Goal: Transaction & Acquisition: Purchase product/service

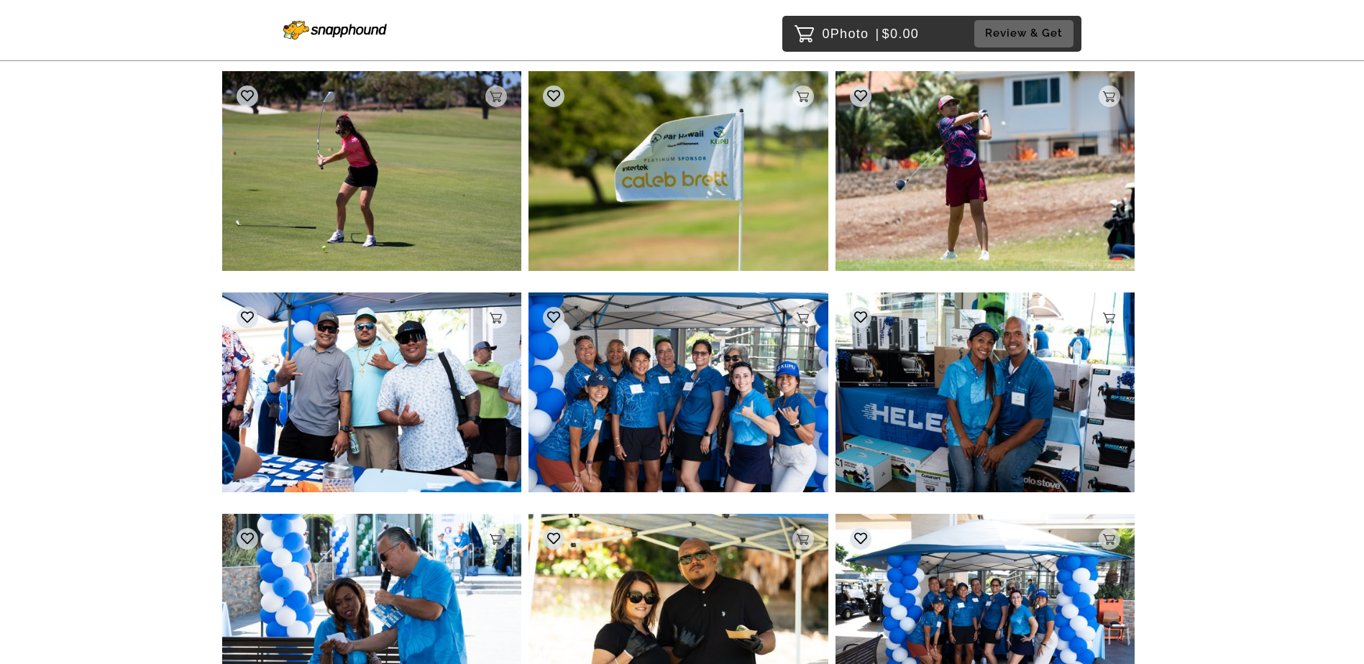
scroll to position [21543, 0]
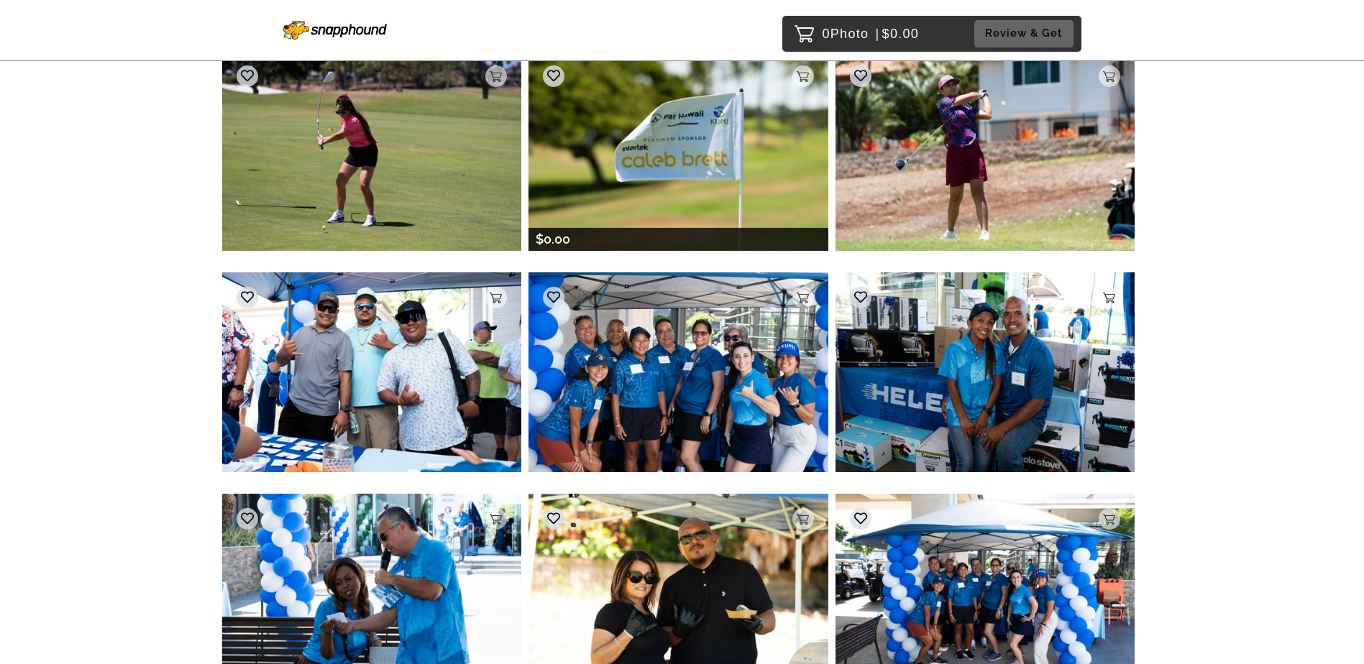
click at [657, 144] on img at bounding box center [679, 150] width 300 height 199
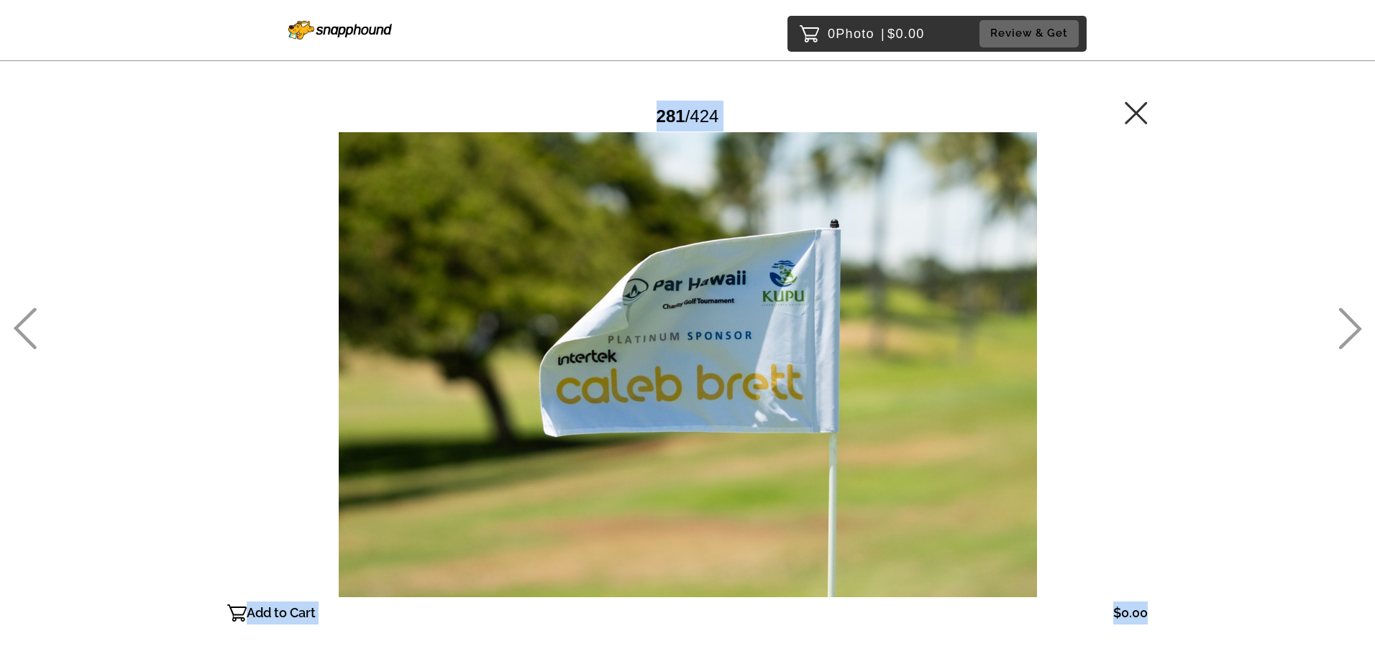
click at [657, 144] on div at bounding box center [687, 364] width 920 height 465
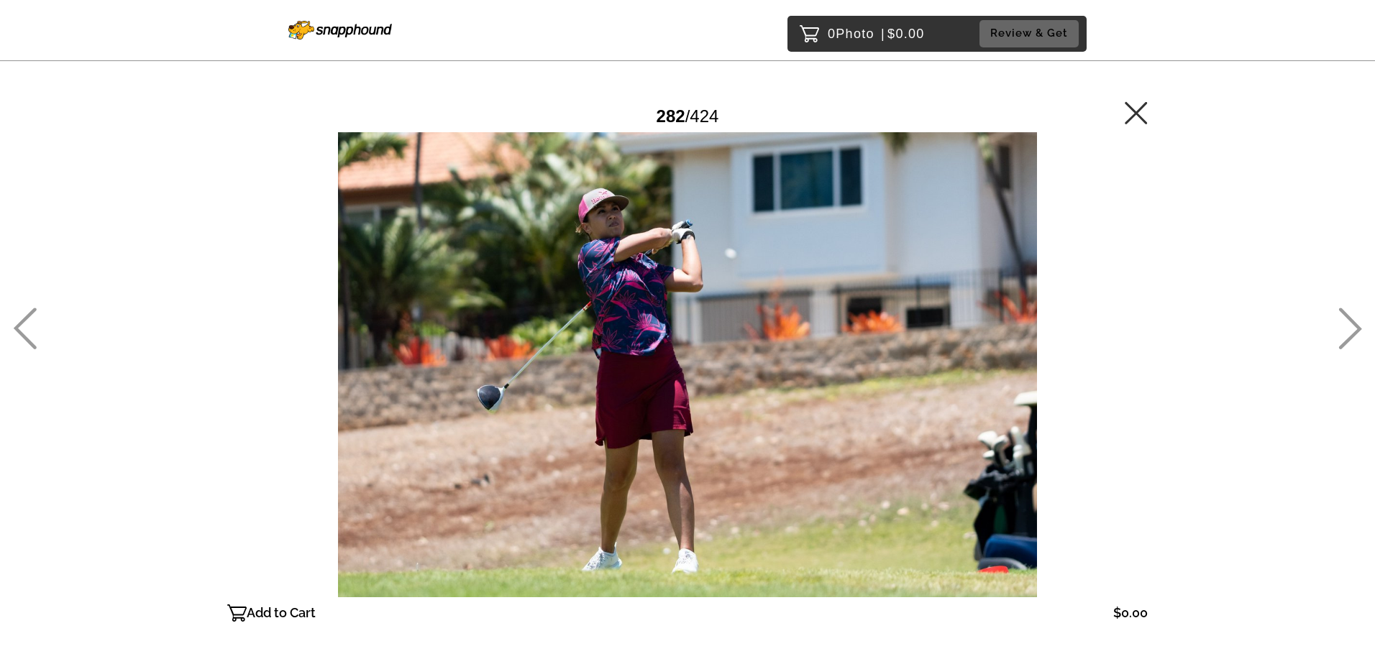
click at [24, 332] on icon at bounding box center [25, 329] width 24 height 42
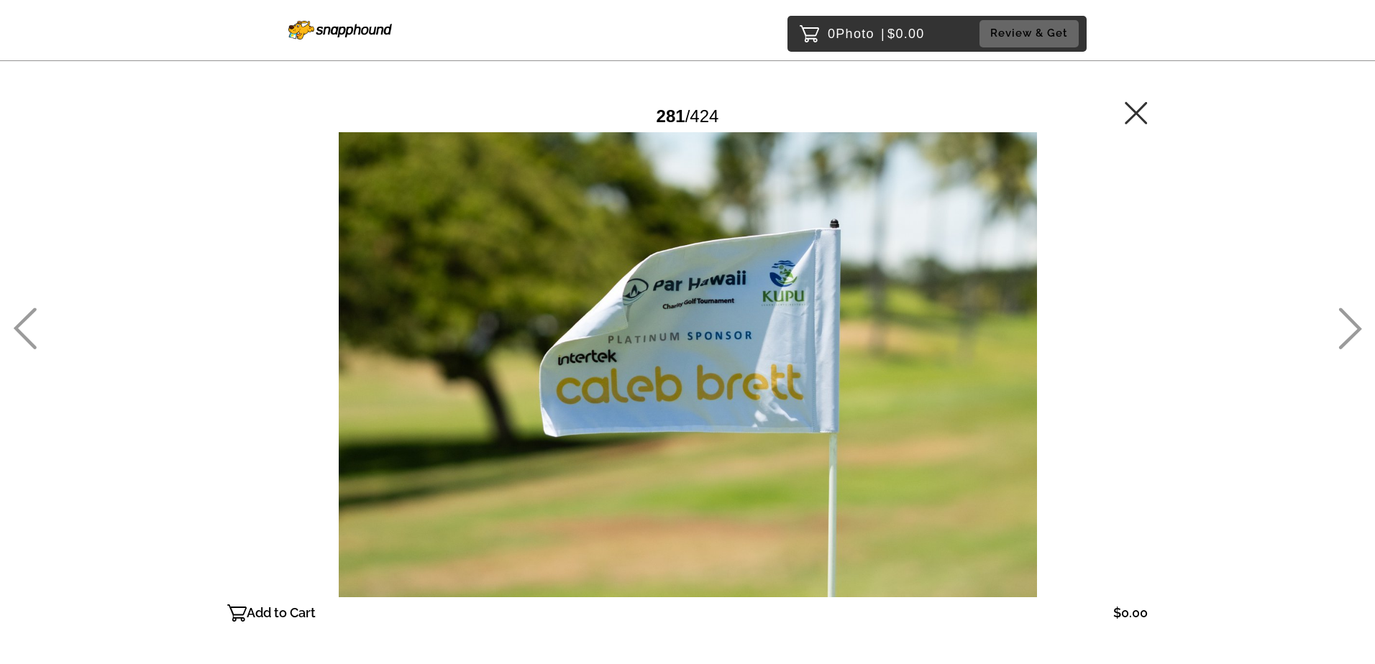
click at [1135, 115] on icon at bounding box center [1136, 112] width 23 height 23
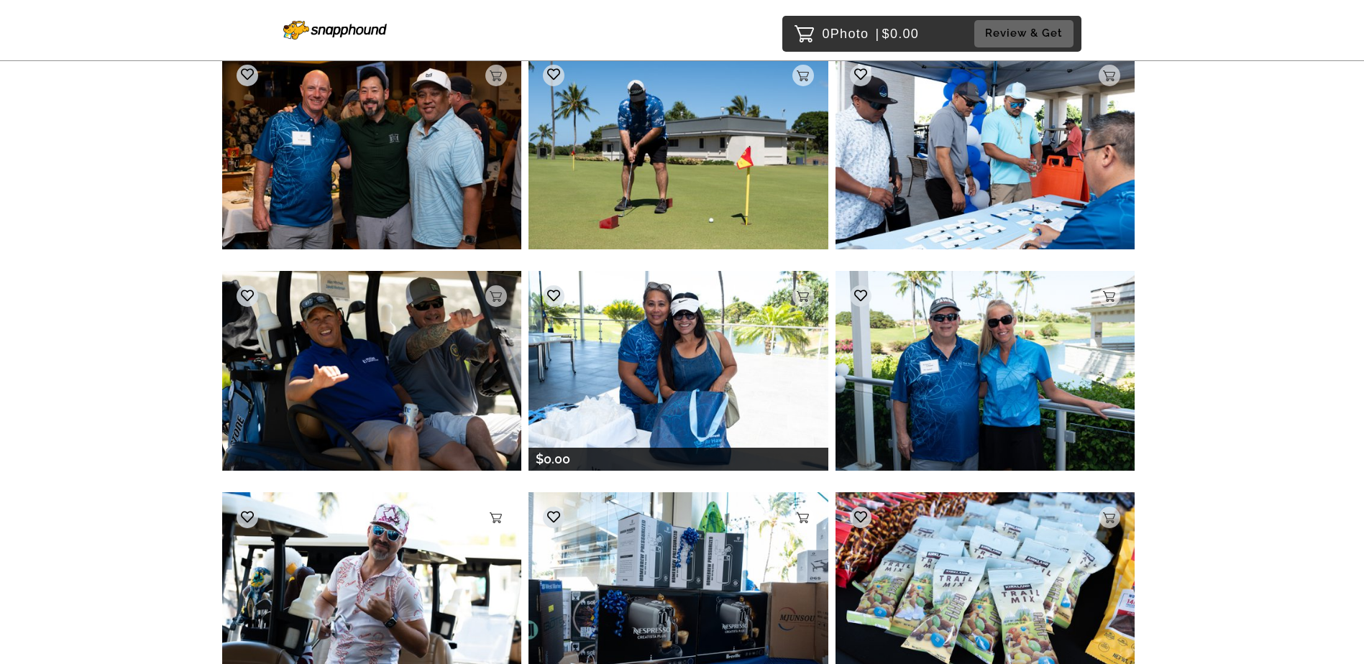
scroll to position [25950, 0]
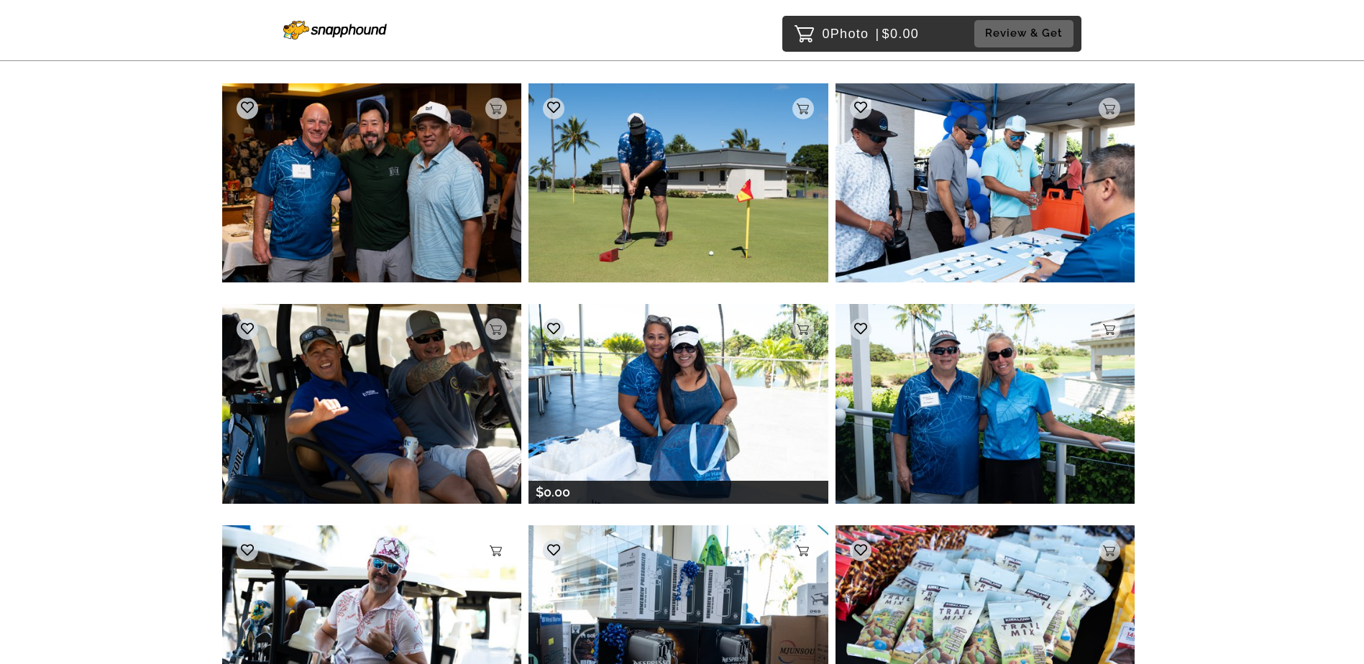
click at [694, 419] on img at bounding box center [679, 403] width 300 height 199
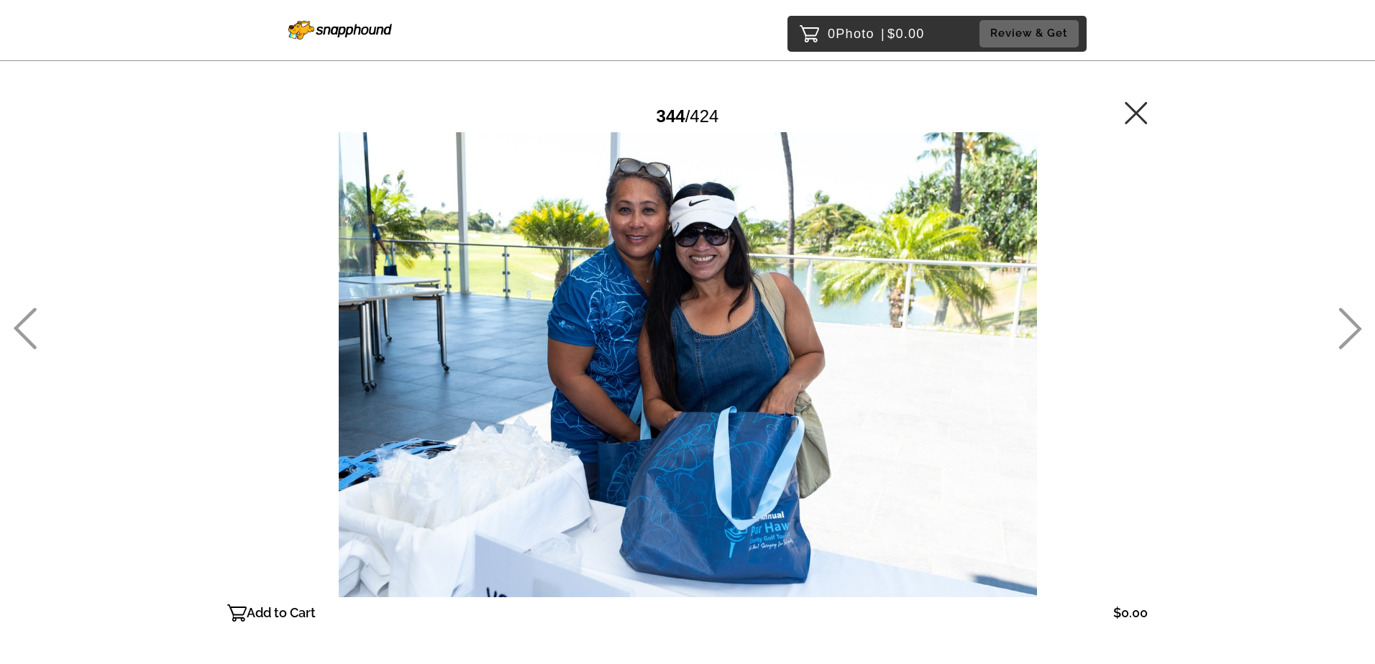
click at [276, 609] on p "Add to Cart" at bounding box center [281, 613] width 69 height 23
click at [1135, 117] on icon at bounding box center [1136, 112] width 23 height 23
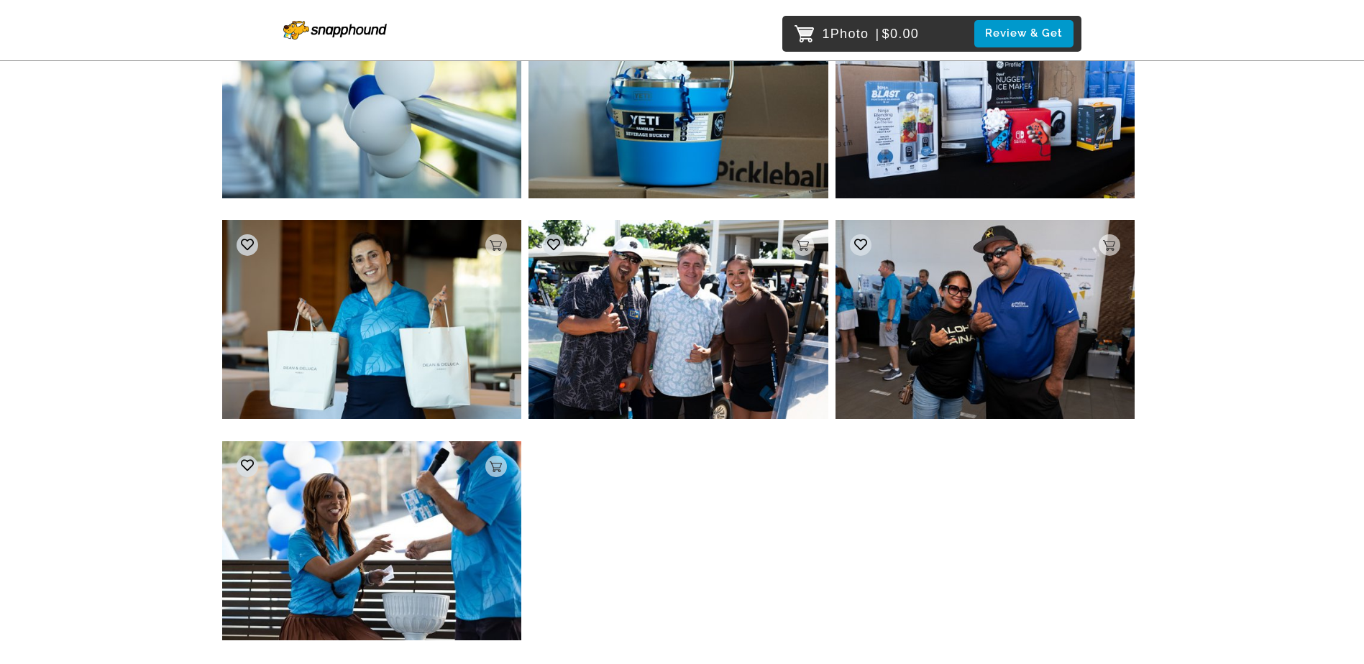
scroll to position [30982, 0]
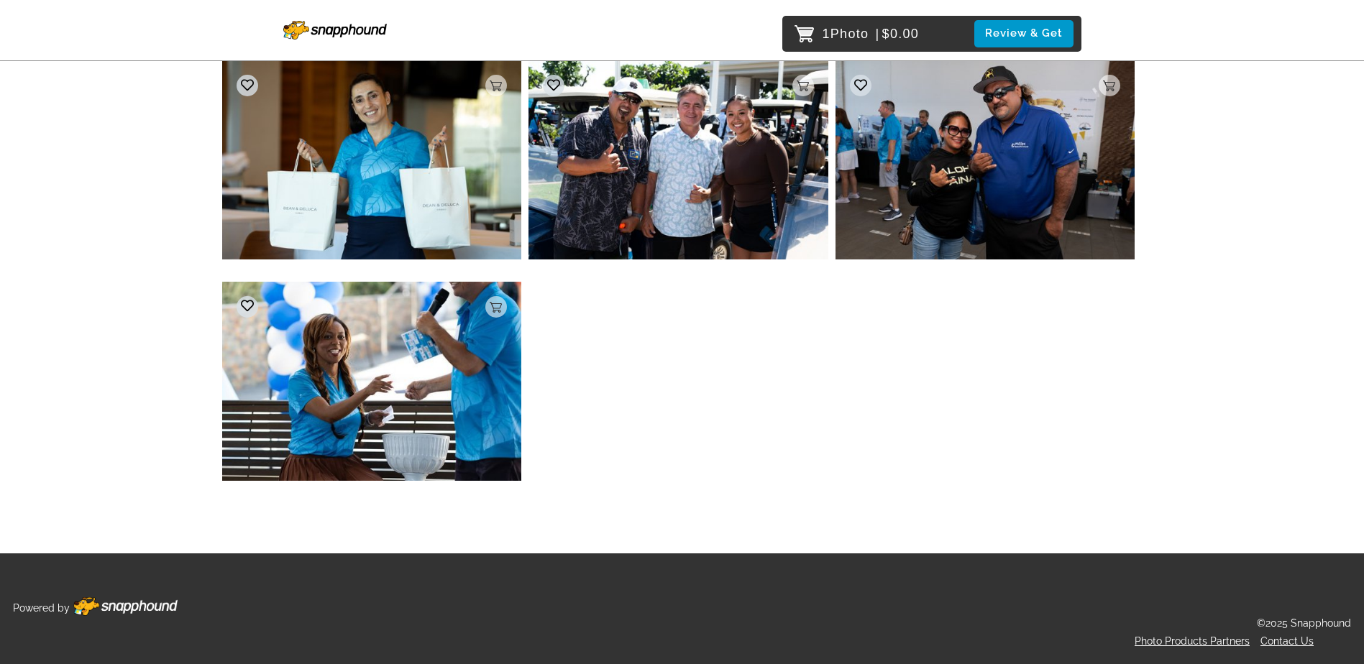
drag, startPoint x: 1163, startPoint y: 384, endPoint x: 1166, endPoint y: 393, distance: 9.3
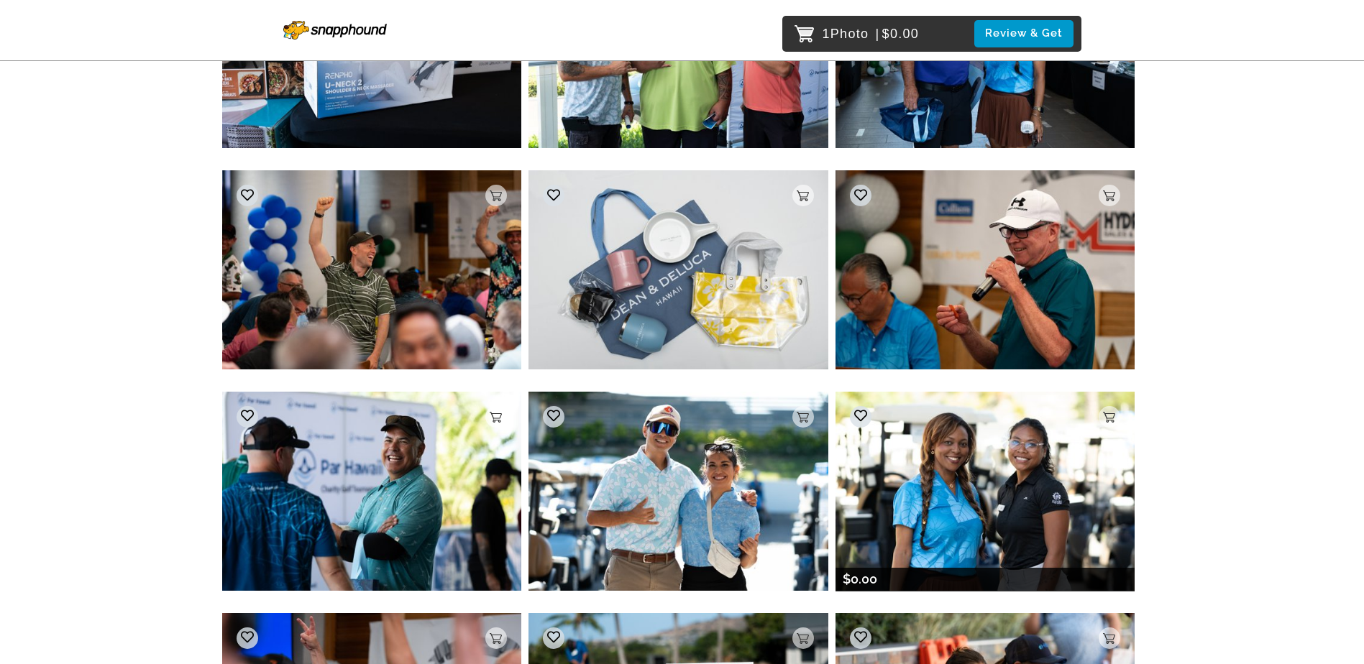
scroll to position [29975, 0]
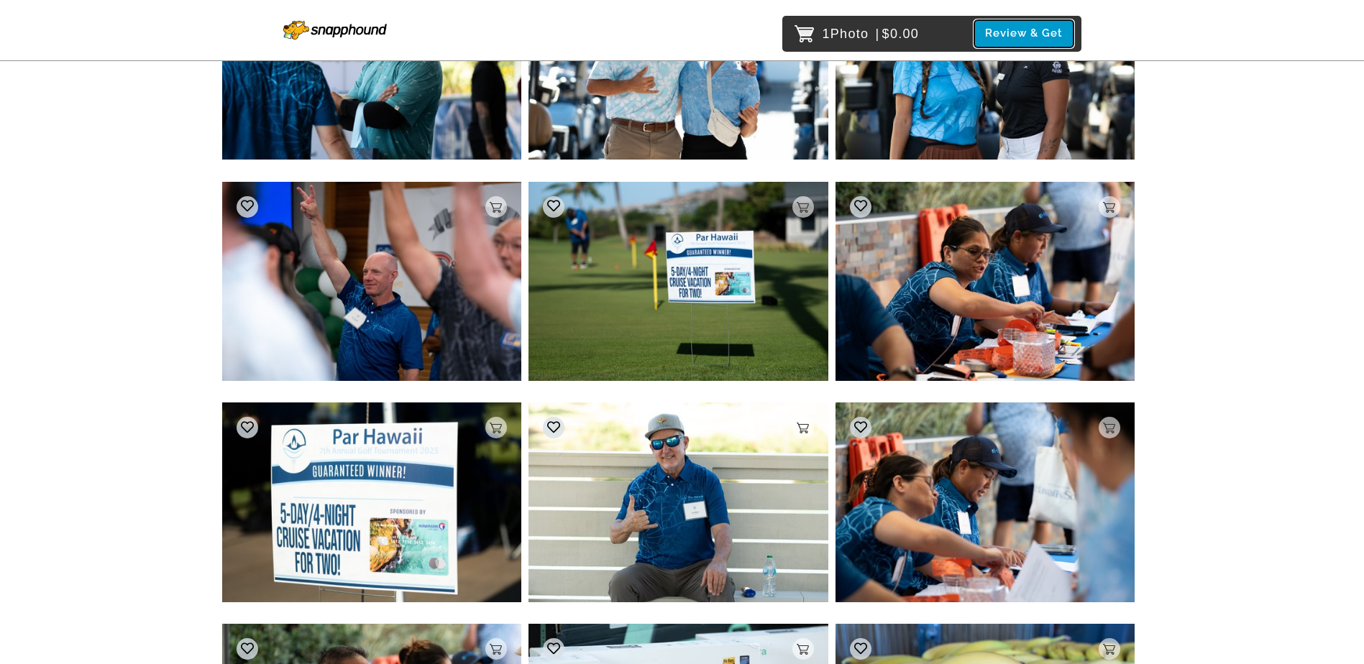
click at [1026, 32] on button "Review & Get" at bounding box center [1023, 33] width 99 height 27
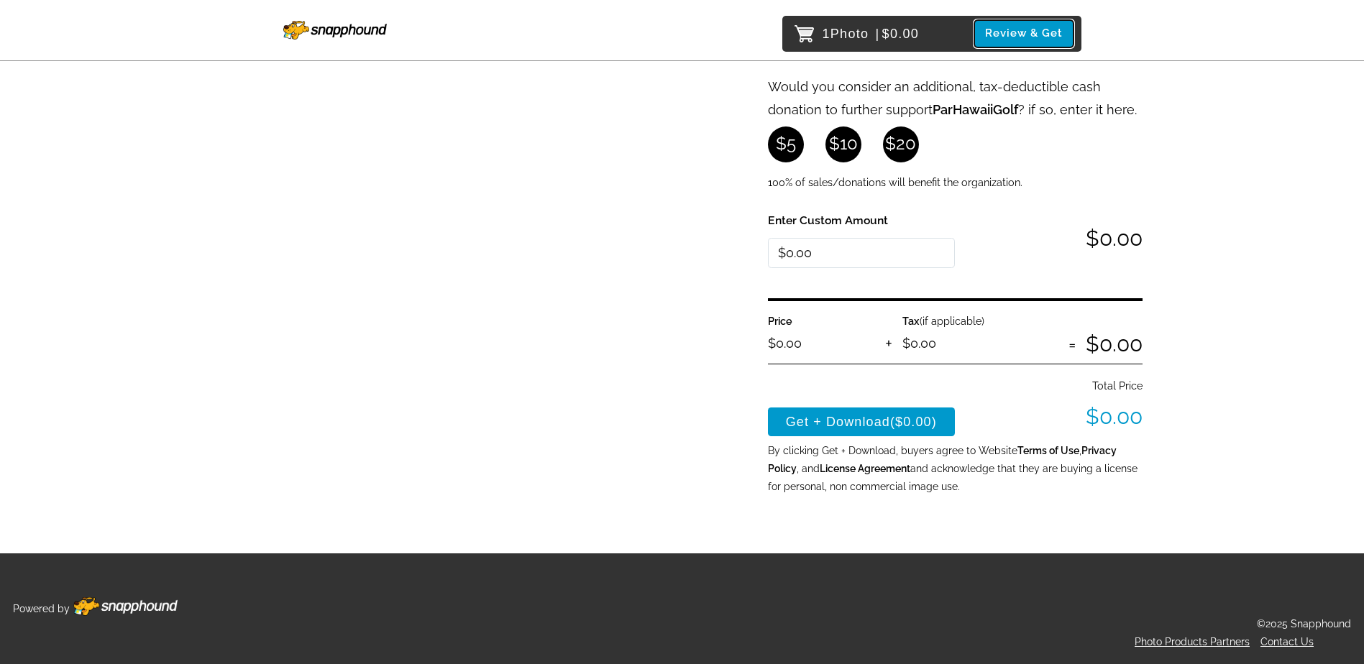
scroll to position [362, 0]
click at [508, 226] on div "Review 1 Photo $0.00 Remove $0.00" at bounding box center [448, 140] width 453 height 713
